Goal: Task Accomplishment & Management: Complete application form

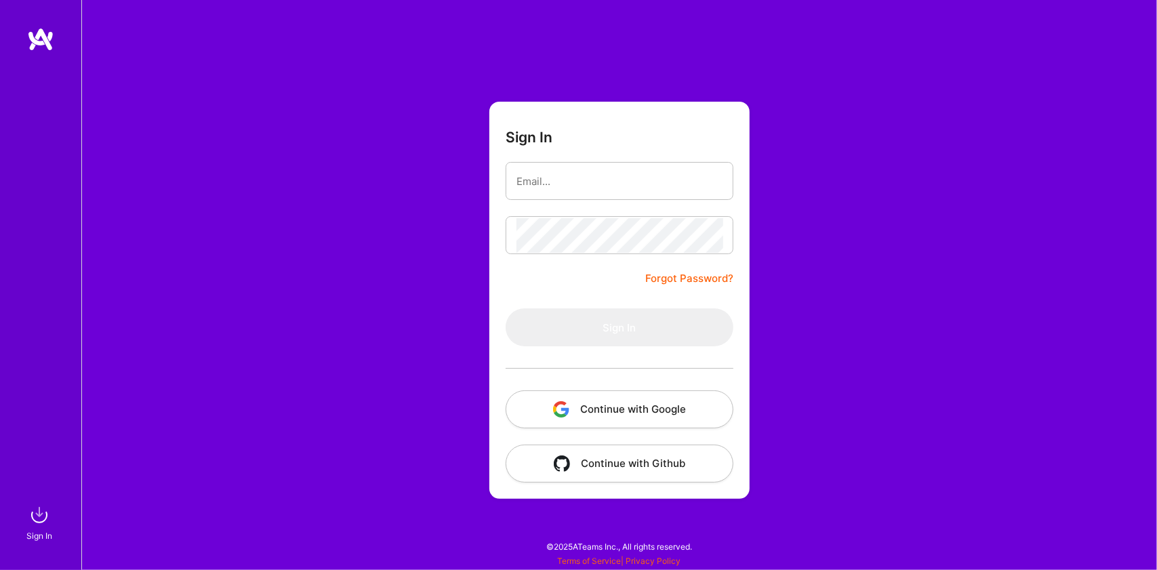
click at [607, 144] on form "Sign In Forgot Password? Sign In Continue with Google Continue with Github" at bounding box center [620, 300] width 260 height 397
click at [575, 184] on input "email" at bounding box center [620, 181] width 206 height 35
type input "[EMAIL_ADDRESS][PERSON_NAME][DOMAIN_NAME]"
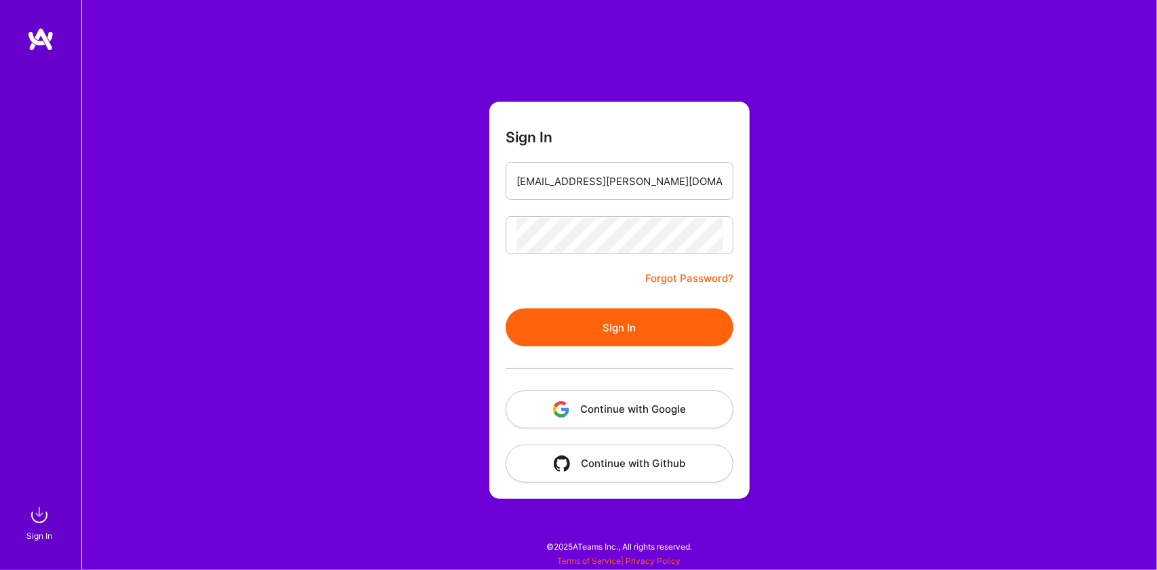
click at [601, 323] on button "Sign In" at bounding box center [620, 328] width 228 height 38
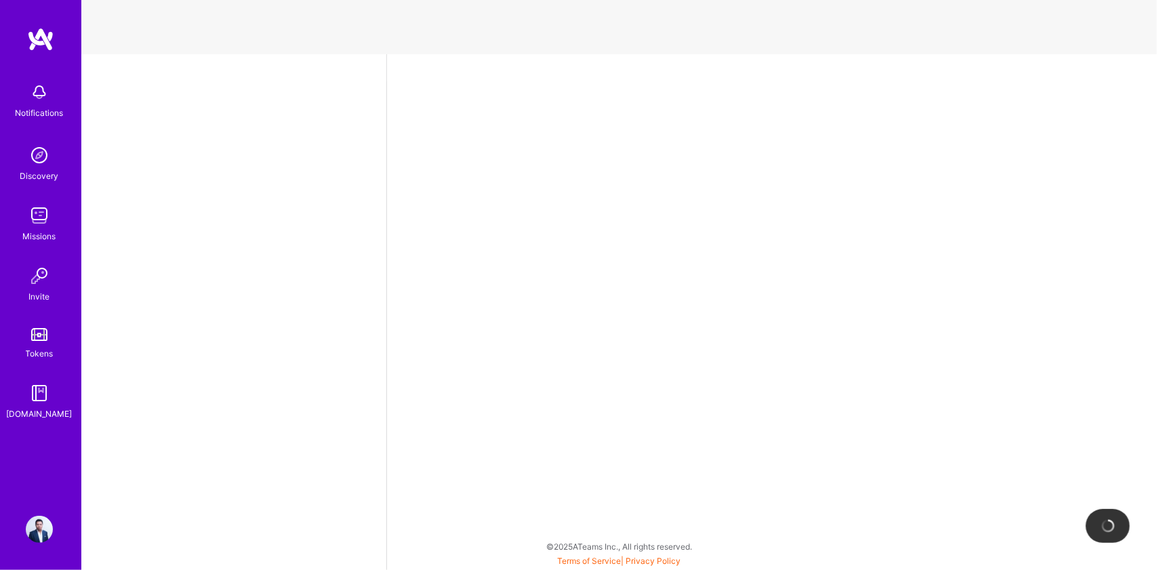
select select "MG"
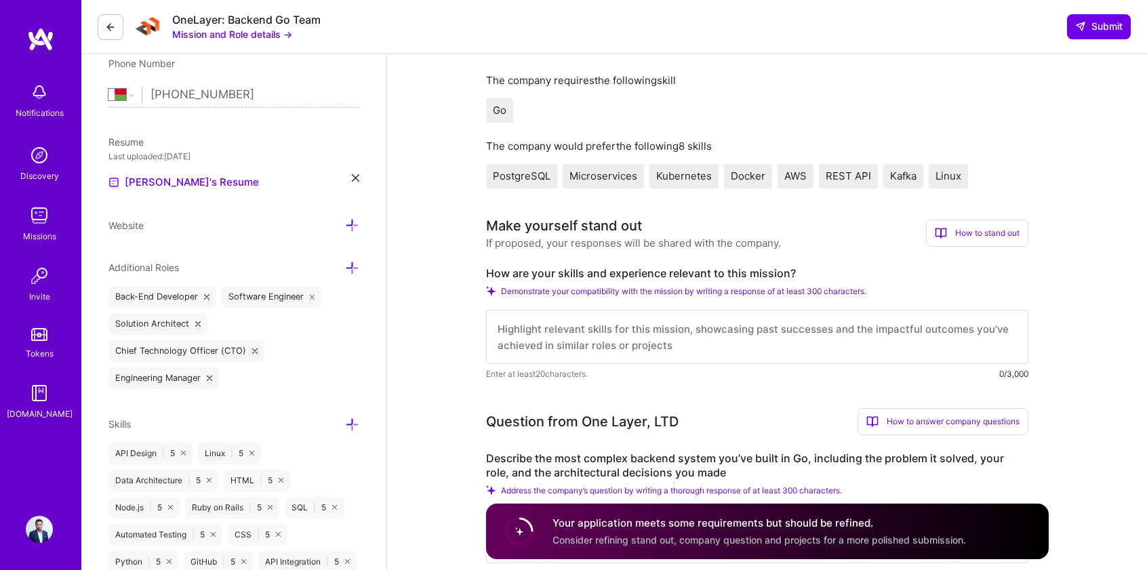
scroll to position [281, 0]
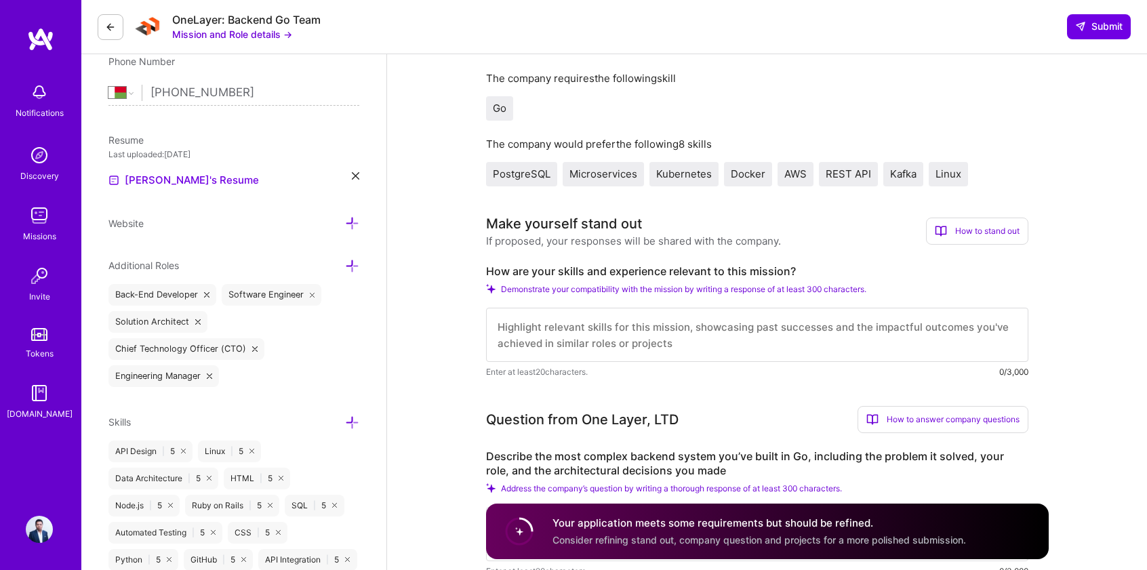
click at [30, 227] on img at bounding box center [39, 215] width 27 height 27
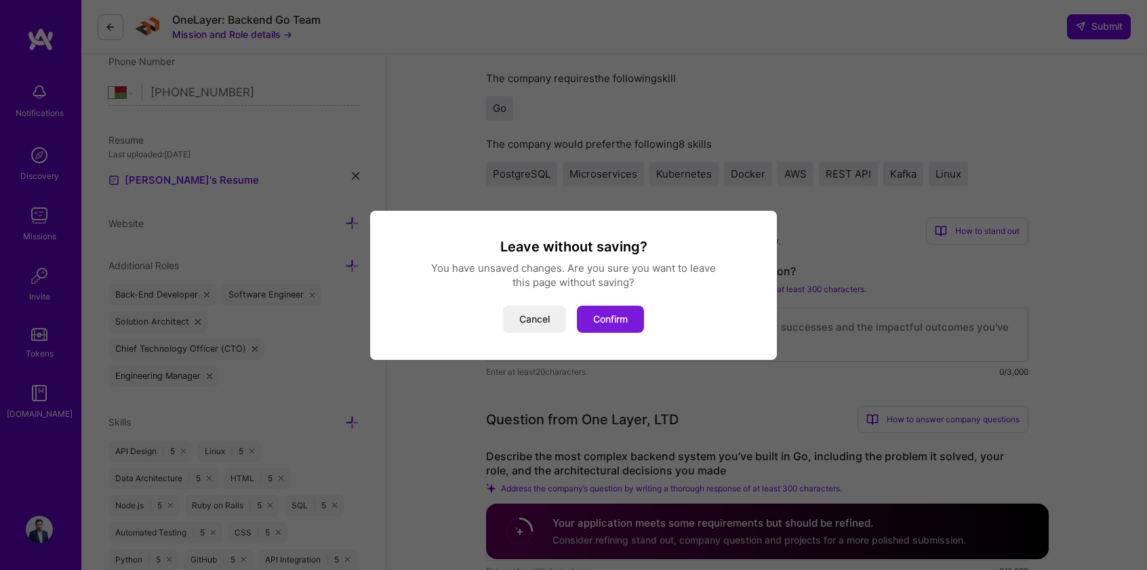
click at [608, 315] on button "Confirm" at bounding box center [610, 319] width 67 height 27
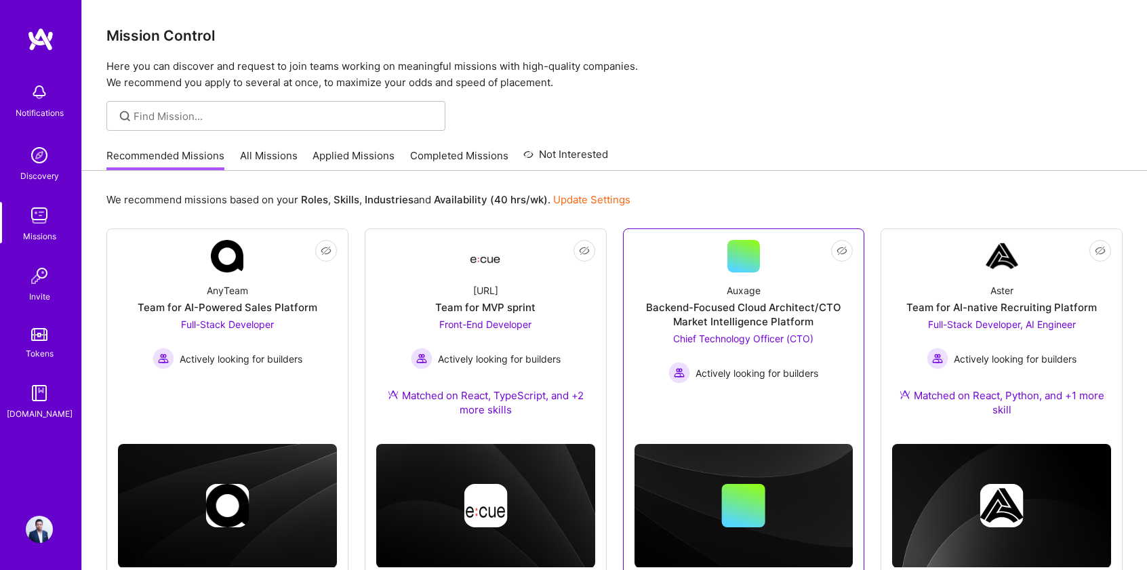
scroll to position [56, 0]
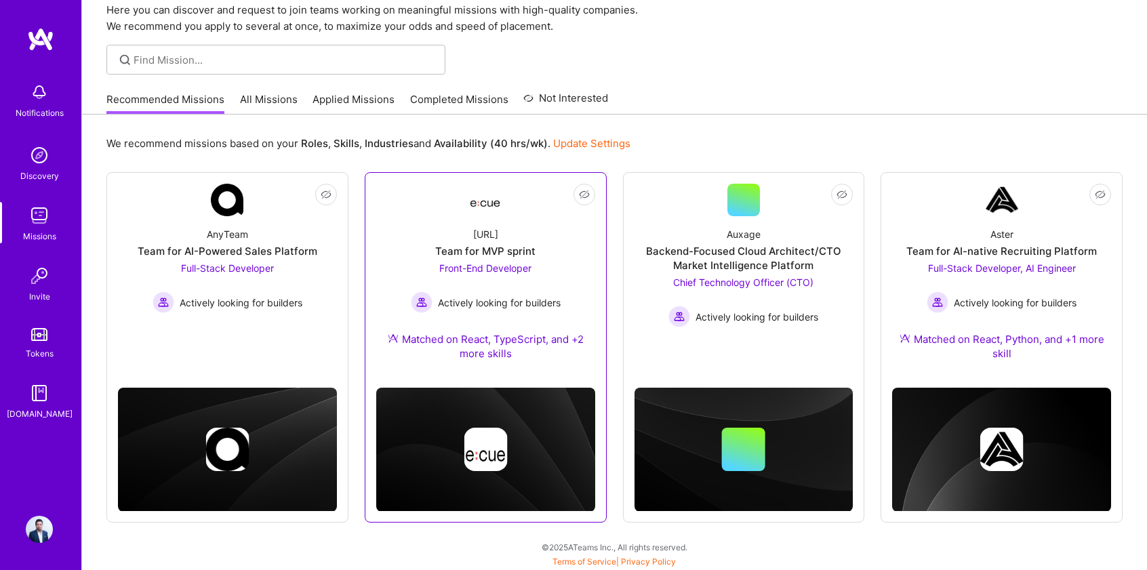
click at [487, 280] on div "Front-End Developer Actively looking for builders" at bounding box center [486, 287] width 150 height 52
